Goal: Information Seeking & Learning: Learn about a topic

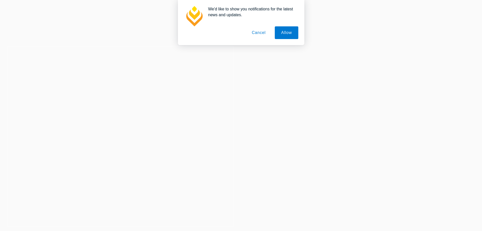
click at [262, 30] on button "Cancel" at bounding box center [258, 32] width 27 height 13
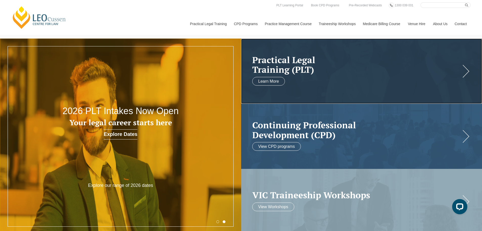
click at [280, 91] on link at bounding box center [361, 70] width 241 height 65
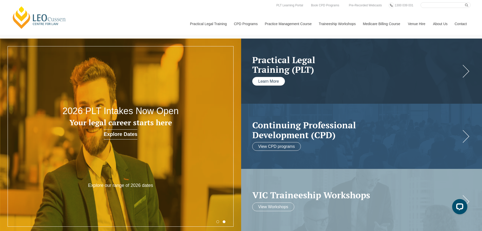
click at [280, 81] on link "Learn More" at bounding box center [268, 81] width 33 height 9
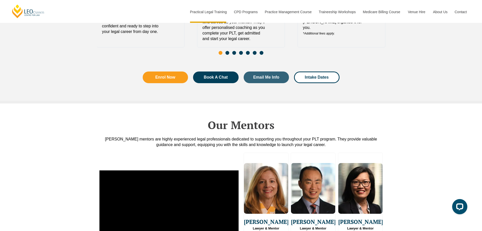
scroll to position [1265, 0]
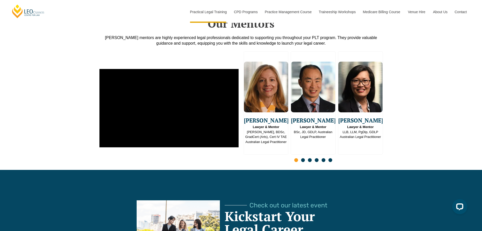
click at [390, 151] on div "Emma Ladakis Lawyer & Mentor J.D, BDSc, GradCert (Arts), Cert IV TAE Australian…" at bounding box center [241, 107] width 482 height 123
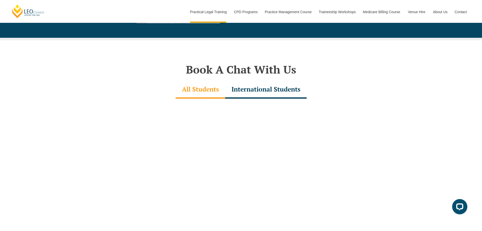
scroll to position [1518, 0]
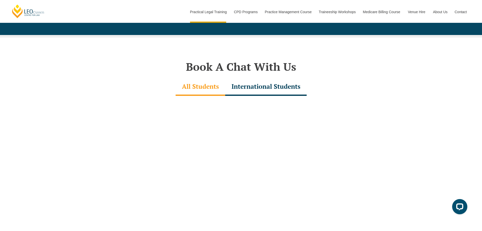
click at [207, 78] on div "All Students" at bounding box center [201, 87] width 50 height 18
click at [266, 79] on div "International Students" at bounding box center [265, 87] width 81 height 18
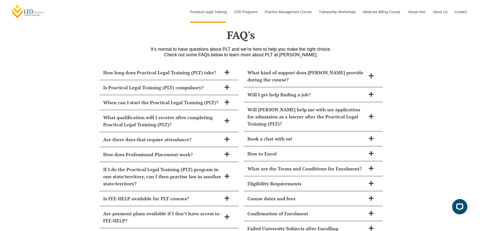
scroll to position [2151, 0]
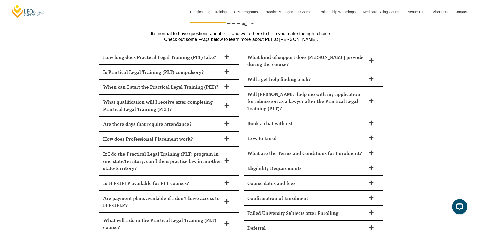
click at [171, 120] on span "Are there days that require attendance?" at bounding box center [162, 123] width 118 height 7
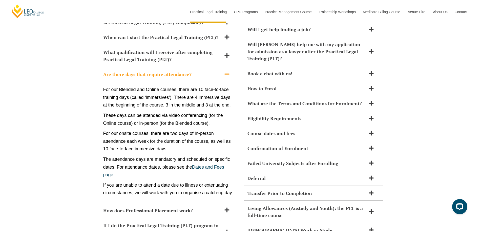
scroll to position [2201, 0]
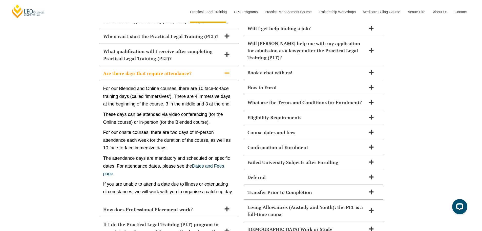
click at [213, 110] on p "These days can be attended via video conferencing (for the Online course) or in…" at bounding box center [169, 117] width 132 height 15
click at [221, 128] on p "For our onsite courses, there are two days of in-person attendance each week fo…" at bounding box center [169, 139] width 132 height 23
click at [222, 115] on div "For our Blended and Online courses, there are 10 face-to-face training days (ca…" at bounding box center [168, 141] width 139 height 121
click at [214, 135] on p "For our onsite courses, there are two days of in-person attendance each week fo…" at bounding box center [169, 139] width 132 height 23
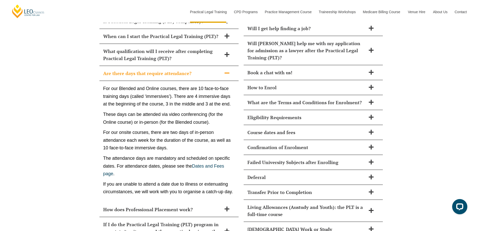
click at [212, 138] on p "For our onsite courses, there are two days of in-person attendance each week fo…" at bounding box center [169, 139] width 132 height 23
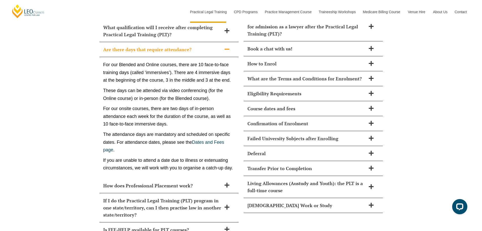
scroll to position [2227, 0]
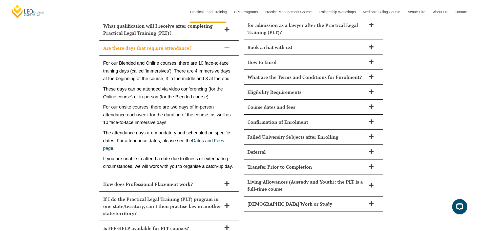
click at [280, 159] on div "Transfer Prior to Completion" at bounding box center [313, 166] width 139 height 15
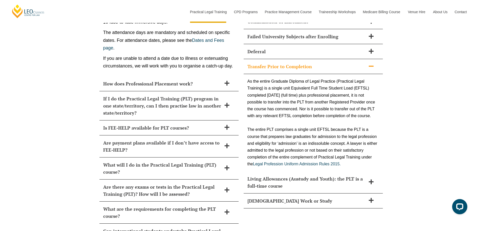
scroll to position [2328, 0]
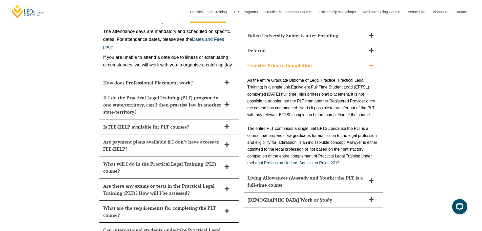
click at [279, 174] on span "Living Allowances (Austudy and Youth): the PLT is a full-time course" at bounding box center [306, 181] width 118 height 14
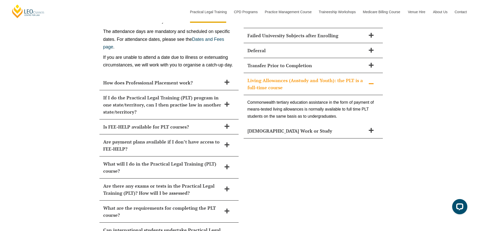
click at [271, 123] on div "Part-Time Work or Study" at bounding box center [313, 130] width 139 height 15
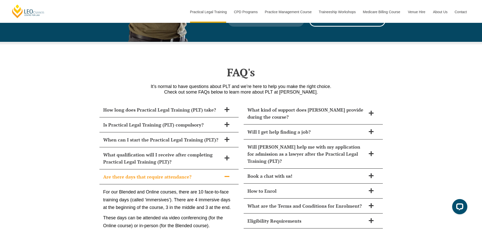
scroll to position [2100, 0]
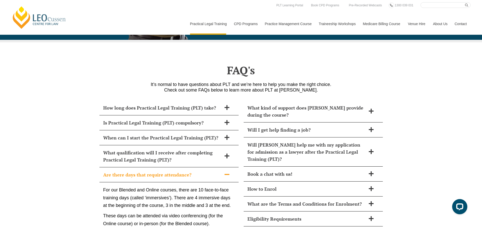
click at [408, 42] on div "FAQ's It’s normal to have questions about PLT and we’re here to help you make t…" at bounding box center [241, 68] width 482 height 53
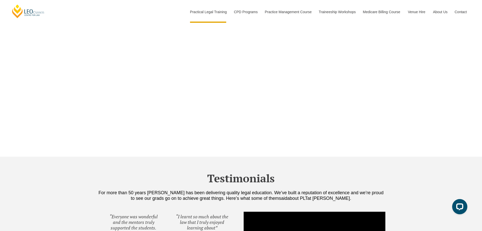
scroll to position [1645, 0]
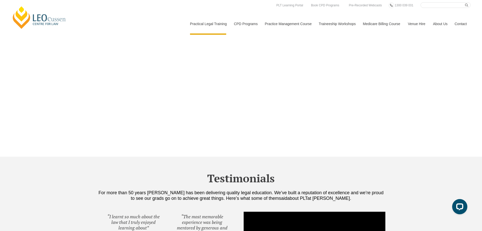
click at [0, 0] on link "PLT [GEOGRAPHIC_DATA]" at bounding box center [0, 0] width 0 height 0
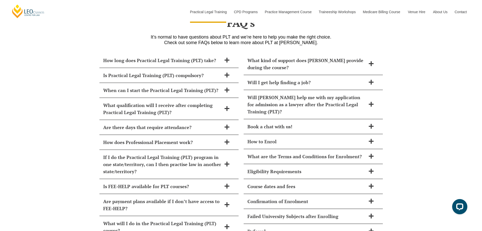
scroll to position [2151, 0]
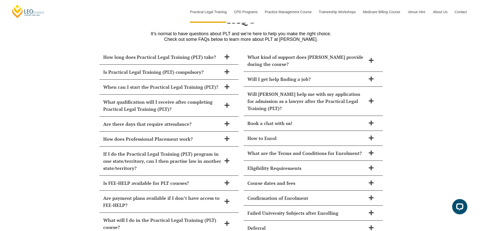
click at [292, 53] on span "What kind of support does [PERSON_NAME] provide during the course?" at bounding box center [306, 60] width 118 height 14
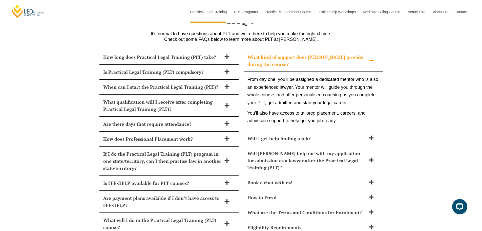
click at [283, 135] on span "Will I get help finding a job?" at bounding box center [306, 138] width 118 height 7
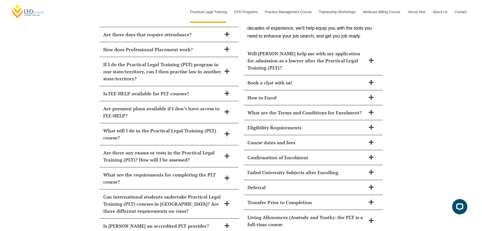
scroll to position [2252, 0]
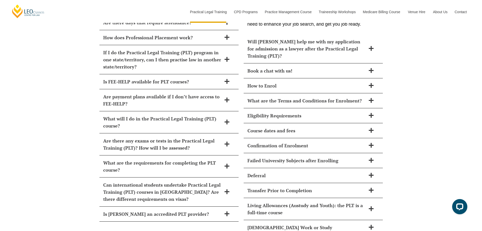
click at [266, 67] on span "Book a chat with us!" at bounding box center [306, 70] width 118 height 7
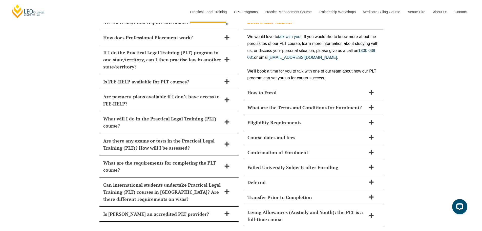
click at [267, 89] on span "How to Enrol" at bounding box center [306, 92] width 118 height 7
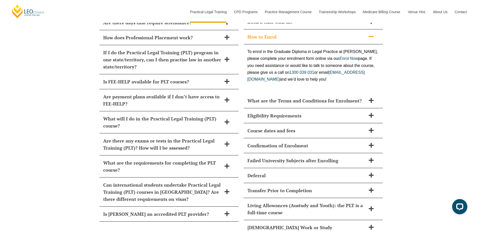
click at [297, 97] on span "What are the Terms and Conditions for Enrolment?" at bounding box center [306, 100] width 118 height 7
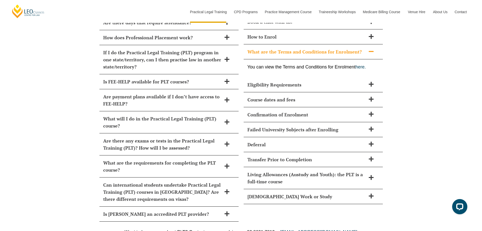
click at [285, 81] on span "Eligibility Requirements" at bounding box center [306, 84] width 118 height 7
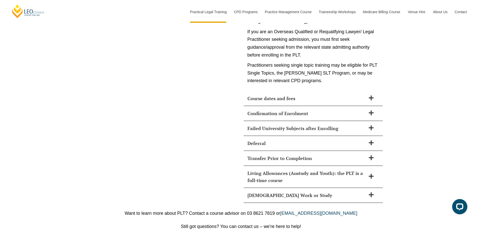
scroll to position [2606, 0]
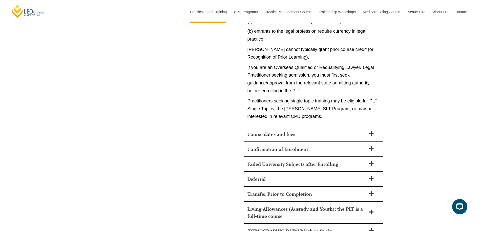
click at [283, 145] on span "Confirmation of Enrolment" at bounding box center [306, 148] width 118 height 7
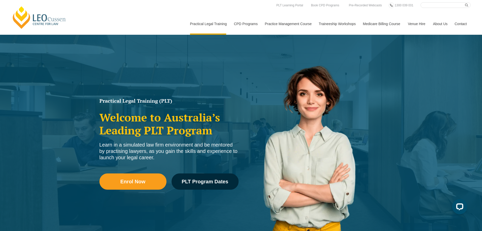
scroll to position [0, 0]
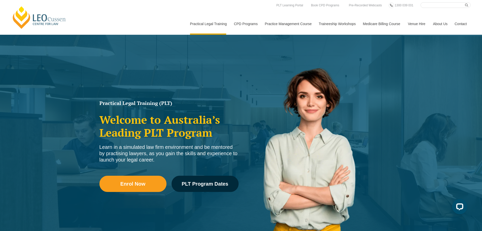
click at [0, 0] on link "PLT [GEOGRAPHIC_DATA]" at bounding box center [0, 0] width 0 height 0
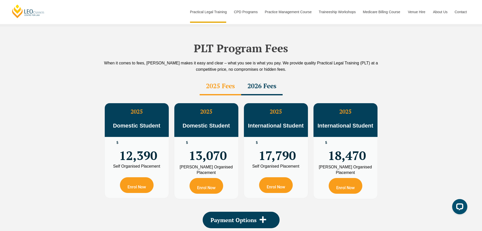
scroll to position [886, 0]
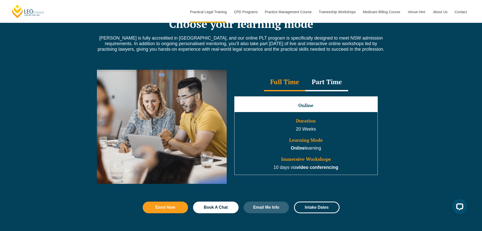
scroll to position [430, 0]
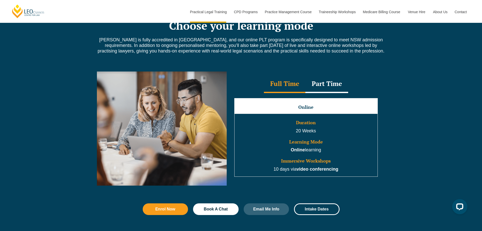
click at [324, 84] on div "Part Time" at bounding box center [326, 84] width 43 height 18
click at [284, 83] on div "Full Time" at bounding box center [284, 84] width 41 height 18
click at [324, 87] on div "Part Time" at bounding box center [326, 84] width 43 height 18
click at [389, 161] on div "Full Time Part Time Full Time Online Duration 20 Weeks Learning Mode Online lea…" at bounding box center [241, 132] width 482 height 137
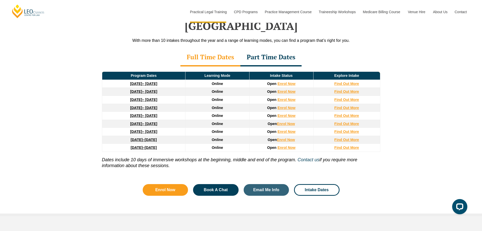
scroll to position [759, 0]
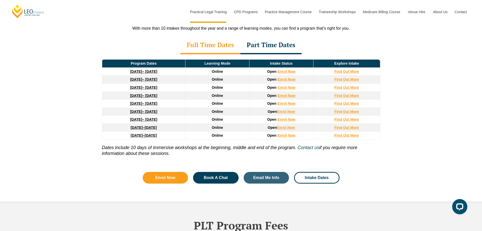
click at [413, 114] on div "Leo Cussen’s PLT Program Dates in NSW With more than 10 intakes throughout the …" at bounding box center [241, 86] width 482 height 234
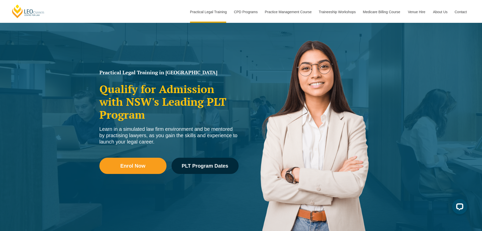
scroll to position [25, 0]
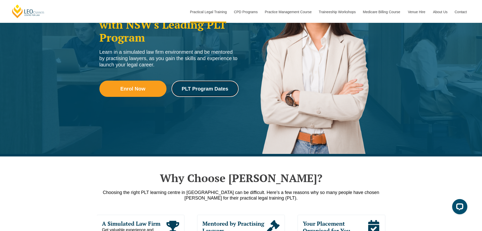
click at [209, 87] on span "PLT Program Dates" at bounding box center [205, 88] width 47 height 5
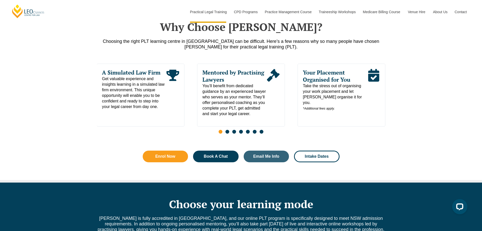
scroll to position [253, 0]
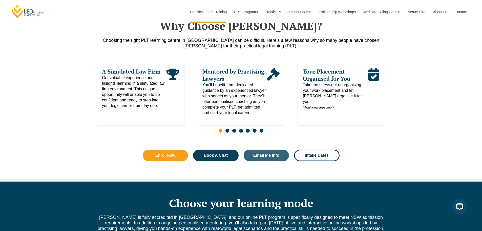
click at [391, 150] on div "Why Choose Leo Cussen? Choosing the right PLT learning centre in NSW can be dif…" at bounding box center [241, 92] width 482 height 177
click at [404, 141] on div "Why Choose Leo Cussen? Choosing the right PLT learning centre in NSW can be dif…" at bounding box center [241, 92] width 482 height 177
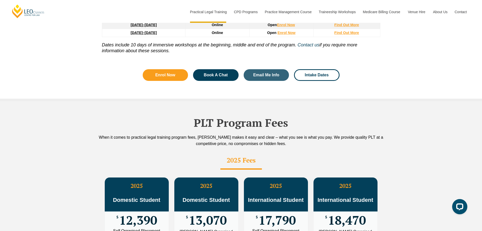
scroll to position [860, 0]
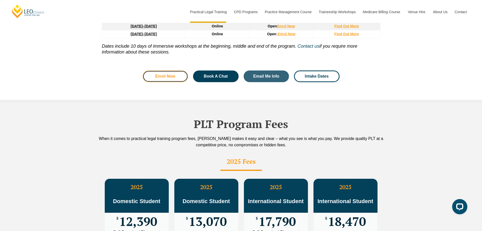
click at [174, 70] on link "Enrol Now" at bounding box center [166, 76] width 46 height 12
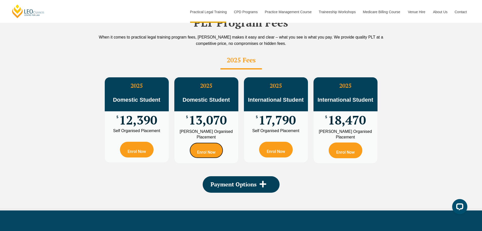
click at [200, 142] on link "Enrol Now" at bounding box center [207, 150] width 34 height 16
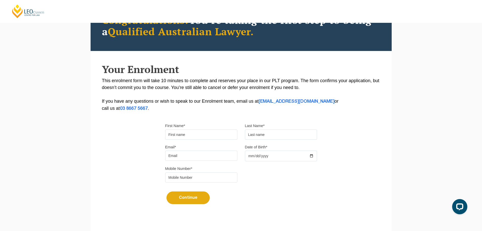
scroll to position [51, 0]
